Goal: Information Seeking & Learning: Learn about a topic

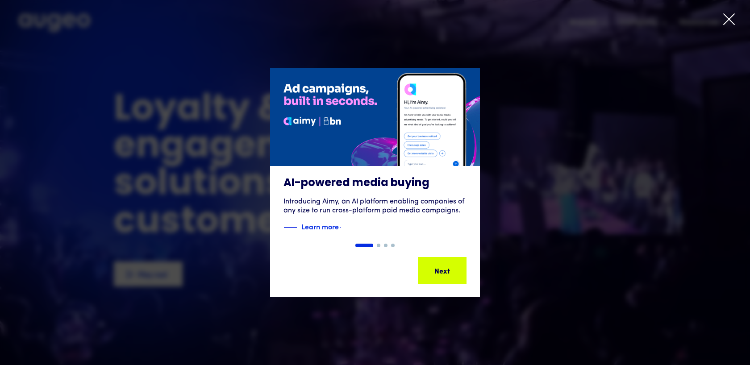
click at [730, 19] on icon at bounding box center [728, 18] width 13 height 13
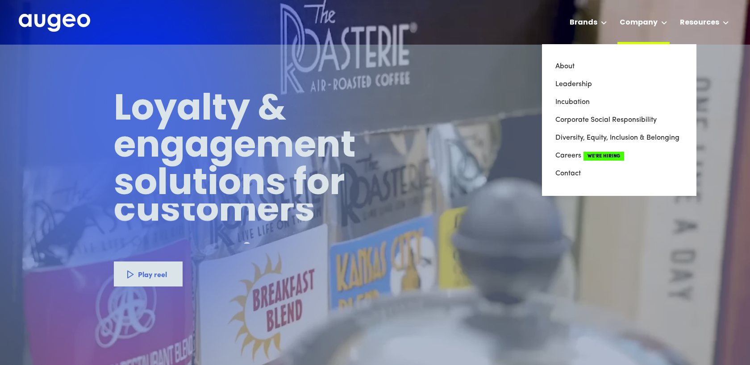
click at [646, 22] on div "Company" at bounding box center [638, 22] width 38 height 11
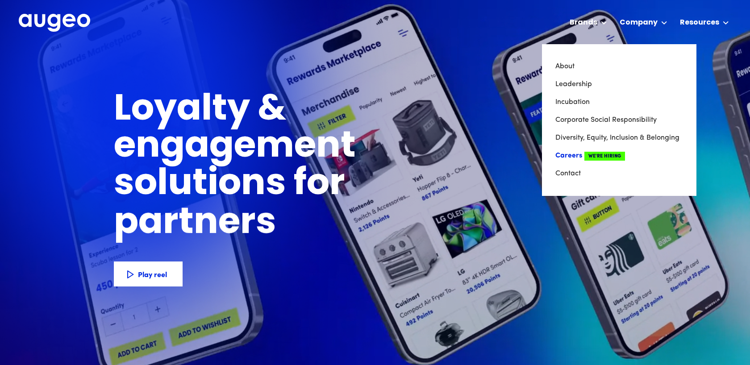
click at [577, 154] on link "Careers We're Hiring" at bounding box center [619, 156] width 128 height 18
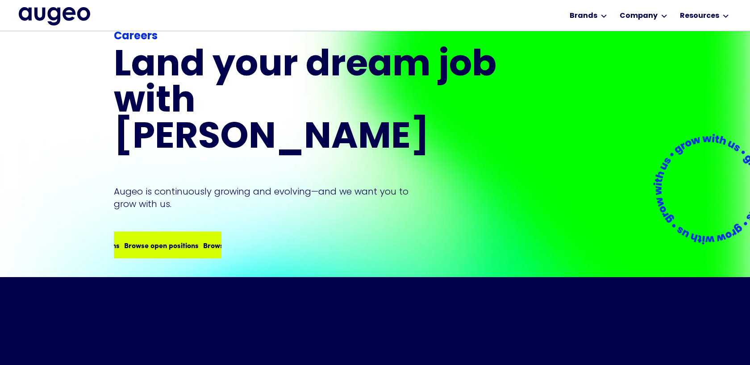
scroll to position [71, 0]
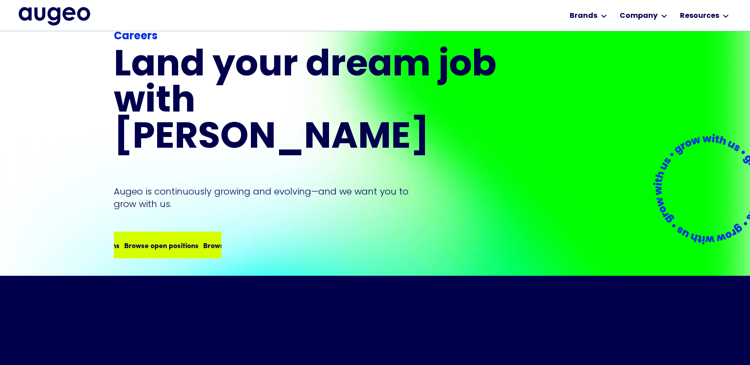
click at [200, 240] on div "Browse open positions" at bounding box center [237, 245] width 75 height 11
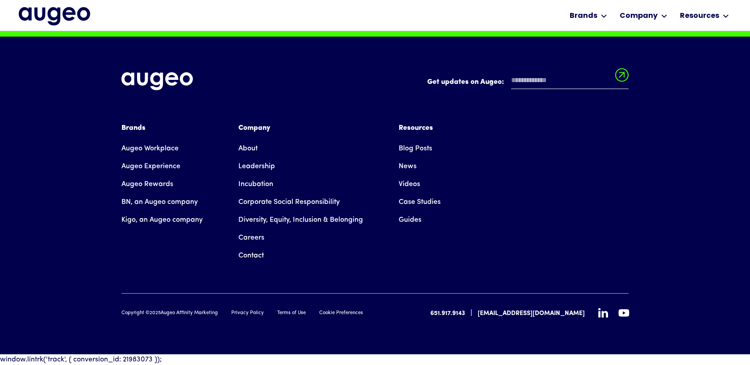
scroll to position [2371, 0]
drag, startPoint x: 224, startPoint y: 314, endPoint x: 164, endPoint y: 312, distance: 59.8
click at [164, 312] on div "Copyright © 2025 Augeo Affinity Marketing Privacy Policy Terms of Use Cookie Pr…" at bounding box center [241, 314] width 241 height 8
click at [234, 333] on div "Get updates on Augeo: Get updates on Augeo: Thanks for subscribing! Oops! Somet…" at bounding box center [374, 196] width 507 height 318
drag, startPoint x: 224, startPoint y: 313, endPoint x: 163, endPoint y: 313, distance: 60.7
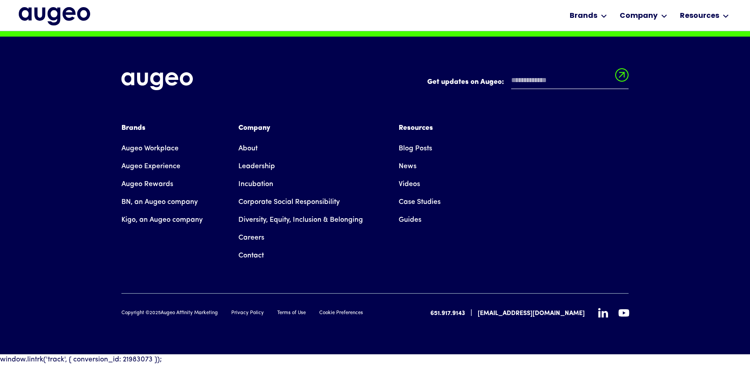
click at [163, 313] on div "Copyright © 2025 Augeo Affinity Marketing Privacy Policy Terms of Use Cookie Pr…" at bounding box center [241, 314] width 241 height 8
copy div "Augeo Affinity Marketing"
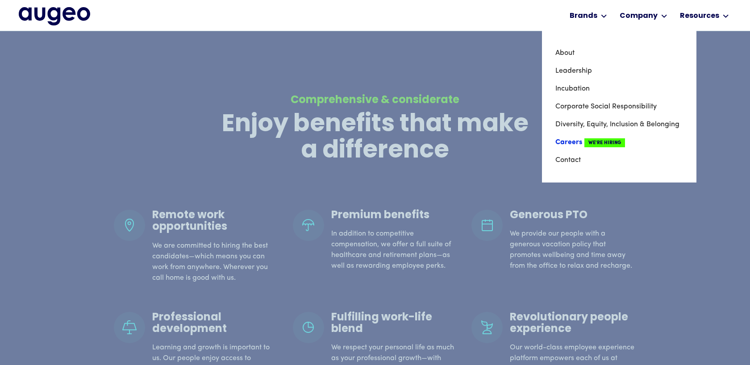
click at [573, 143] on link "Careers We're Hiring" at bounding box center [619, 142] width 128 height 18
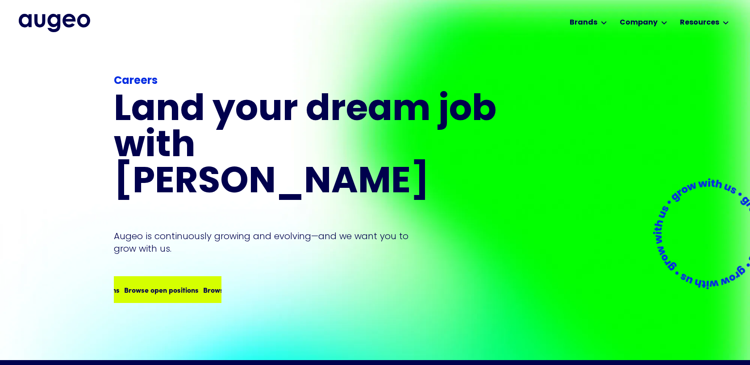
click at [203, 284] on div "Browse open positions" at bounding box center [240, 289] width 75 height 11
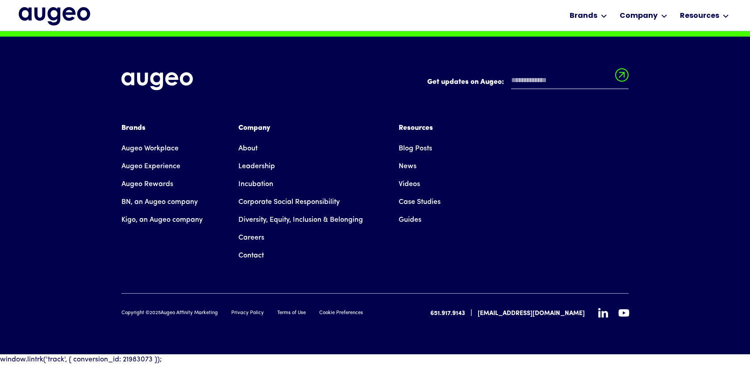
scroll to position [2371, 0]
drag, startPoint x: 221, startPoint y: 316, endPoint x: 163, endPoint y: 315, distance: 58.5
click at [163, 315] on div "Copyright © 2025 Augeo Affinity Marketing Privacy Policy Terms of Use Cookie Pr…" at bounding box center [241, 314] width 241 height 8
drag, startPoint x: 220, startPoint y: 315, endPoint x: 164, endPoint y: 314, distance: 55.8
click at [164, 314] on div "Copyright © 2025 Augeo Affinity Marketing Privacy Policy Terms of Use Cookie Pr…" at bounding box center [241, 314] width 241 height 8
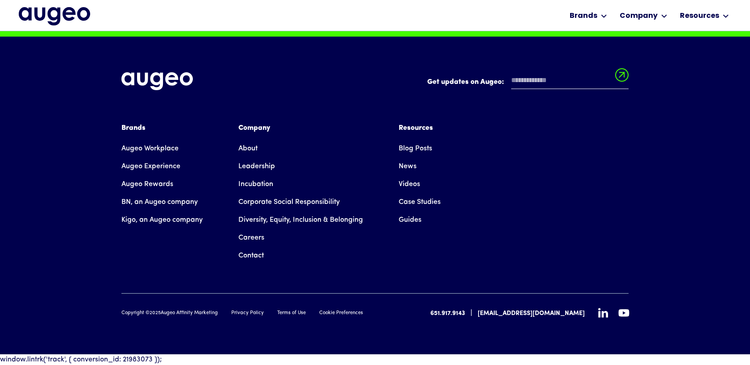
copy div "ugeo Affinity Marketing"
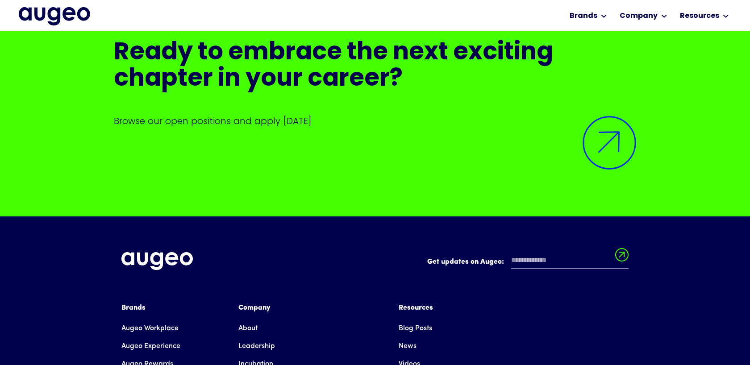
scroll to position [2178, 0]
